Goal: Transaction & Acquisition: Purchase product/service

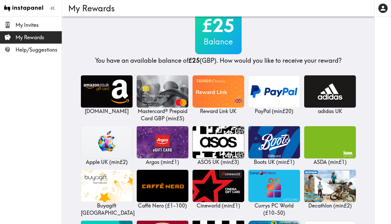
scroll to position [18, 0]
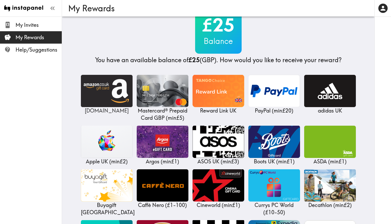
click at [102, 90] on img at bounding box center [107, 91] width 52 height 32
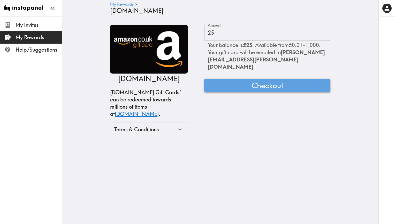
click at [246, 79] on button "Checkout" at bounding box center [267, 85] width 126 height 13
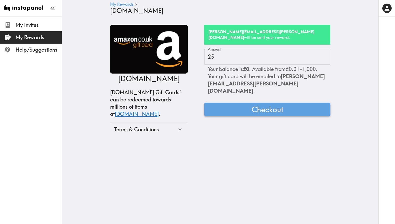
click at [264, 104] on span "Checkout" at bounding box center [267, 109] width 32 height 10
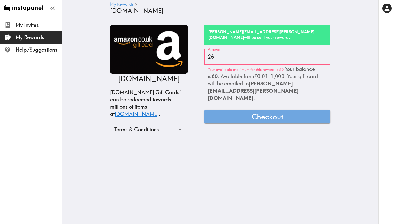
click at [323, 49] on input "26" at bounding box center [267, 57] width 126 height 16
type input "25"
click at [323, 52] on input "25" at bounding box center [267, 57] width 126 height 16
click at [244, 110] on button "Checkout" at bounding box center [267, 116] width 126 height 13
